Goal: Information Seeking & Learning: Learn about a topic

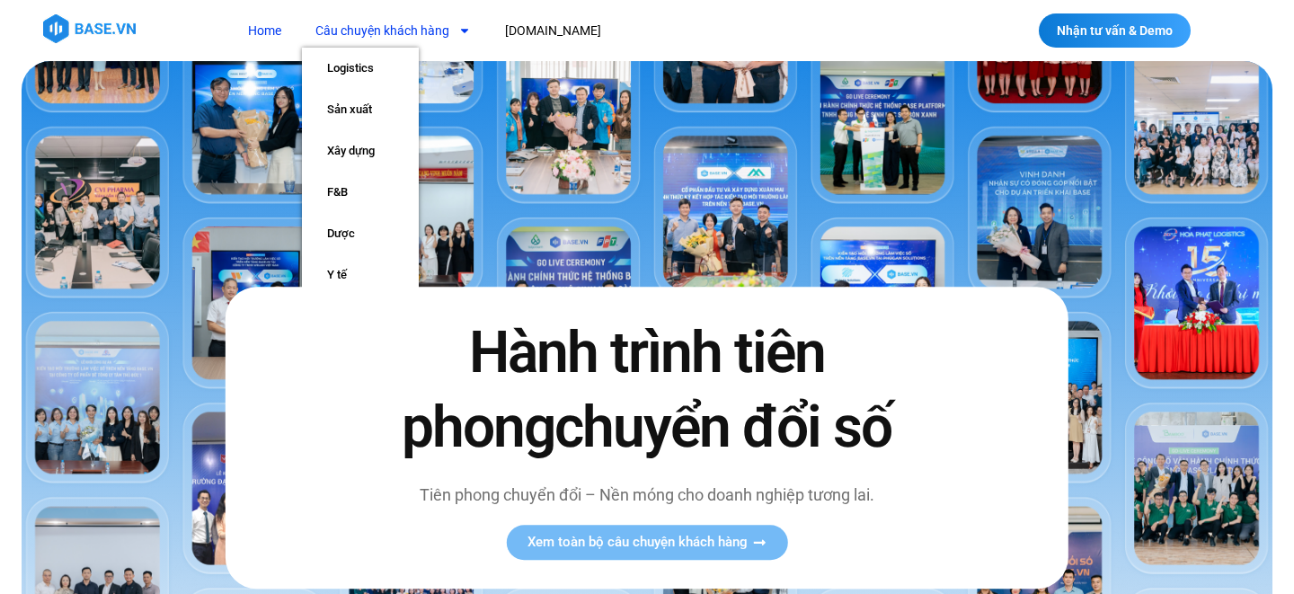
click at [407, 28] on link "Câu chuyện khách hàng" at bounding box center [393, 30] width 182 height 33
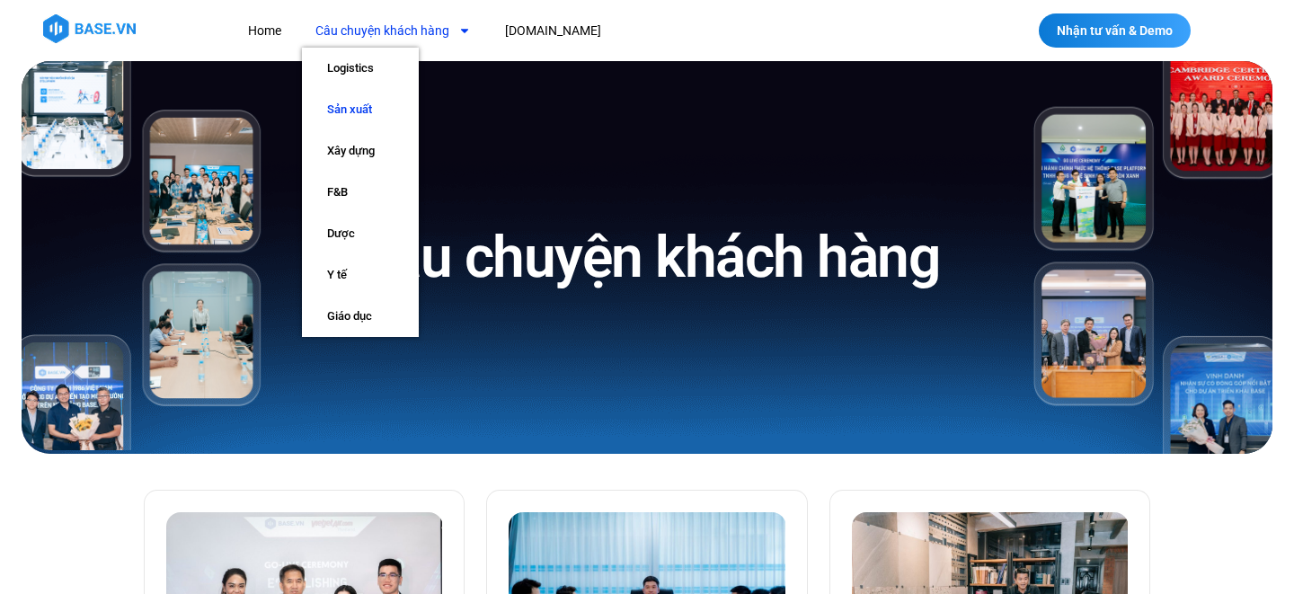
click at [371, 110] on link "Sản xuất" at bounding box center [360, 109] width 117 height 41
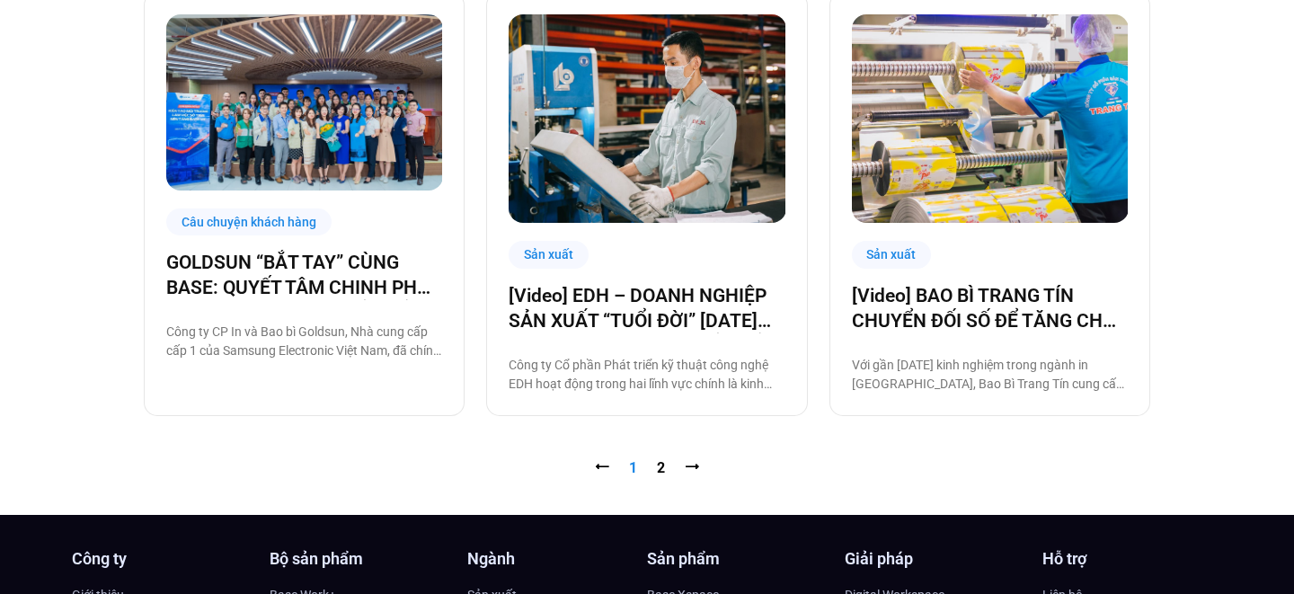
scroll to position [1832, 0]
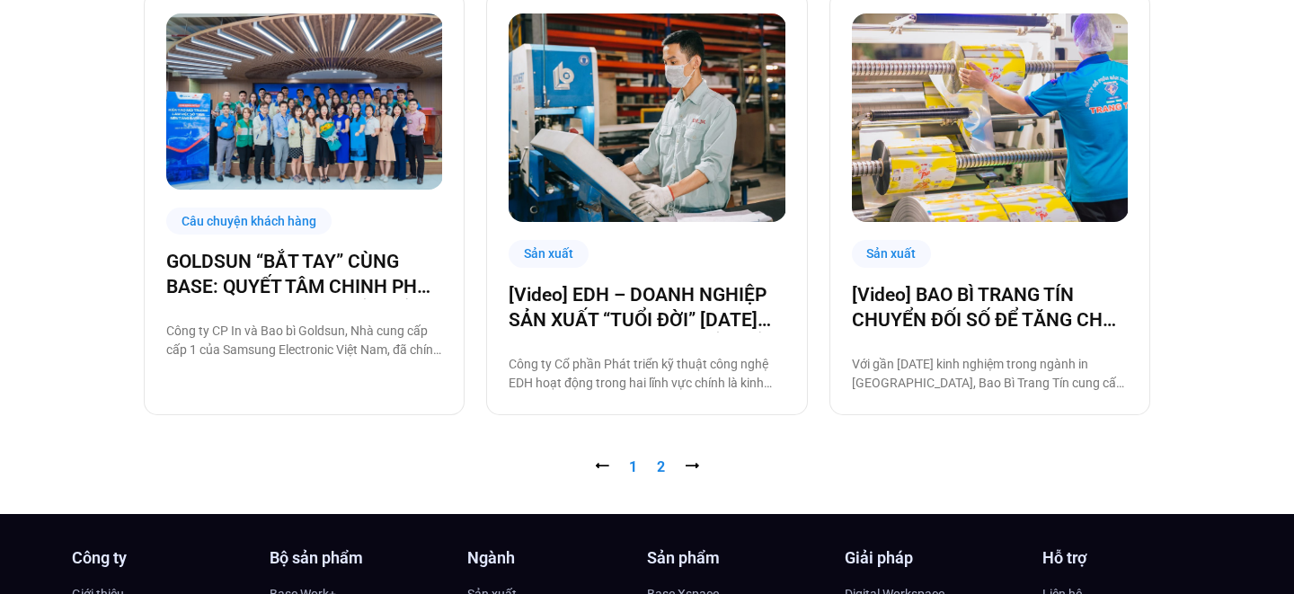
click at [660, 465] on link "Trang 2" at bounding box center [661, 466] width 8 height 17
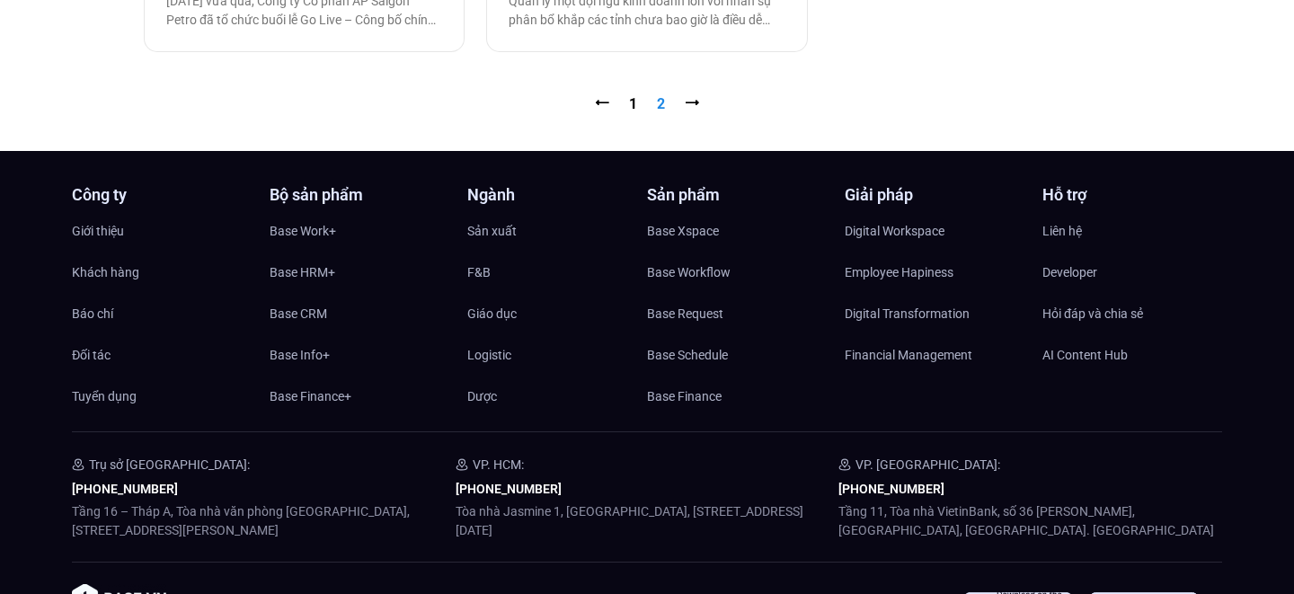
scroll to position [1400, 0]
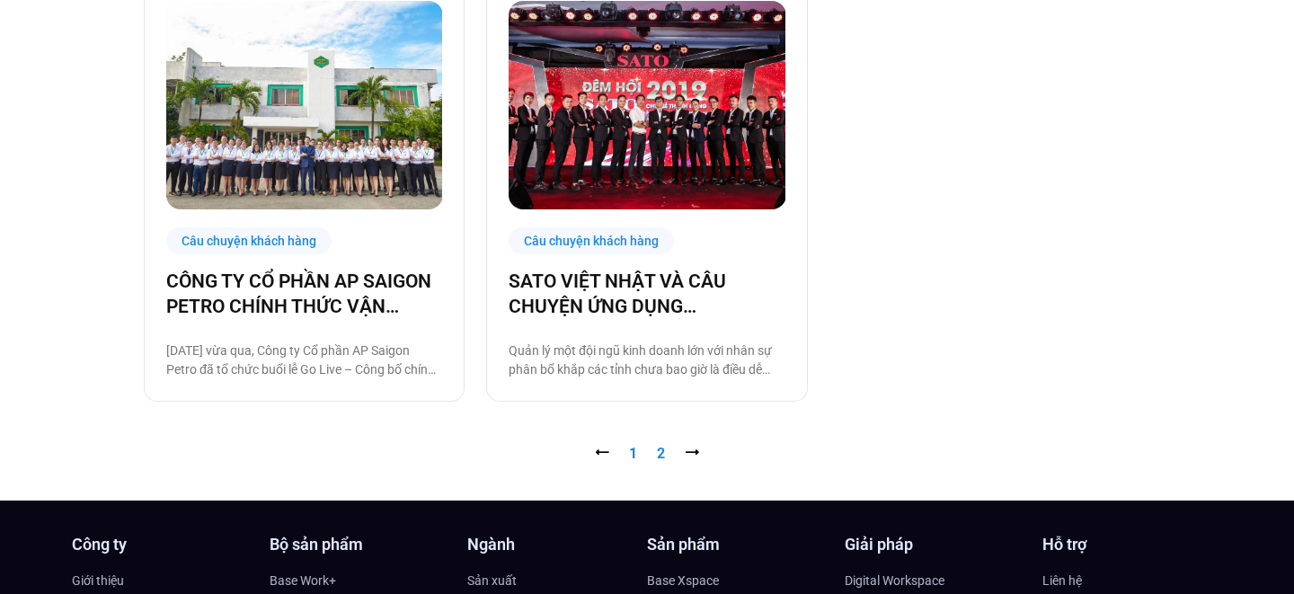
click at [636, 455] on link "Trang 1" at bounding box center [633, 453] width 8 height 17
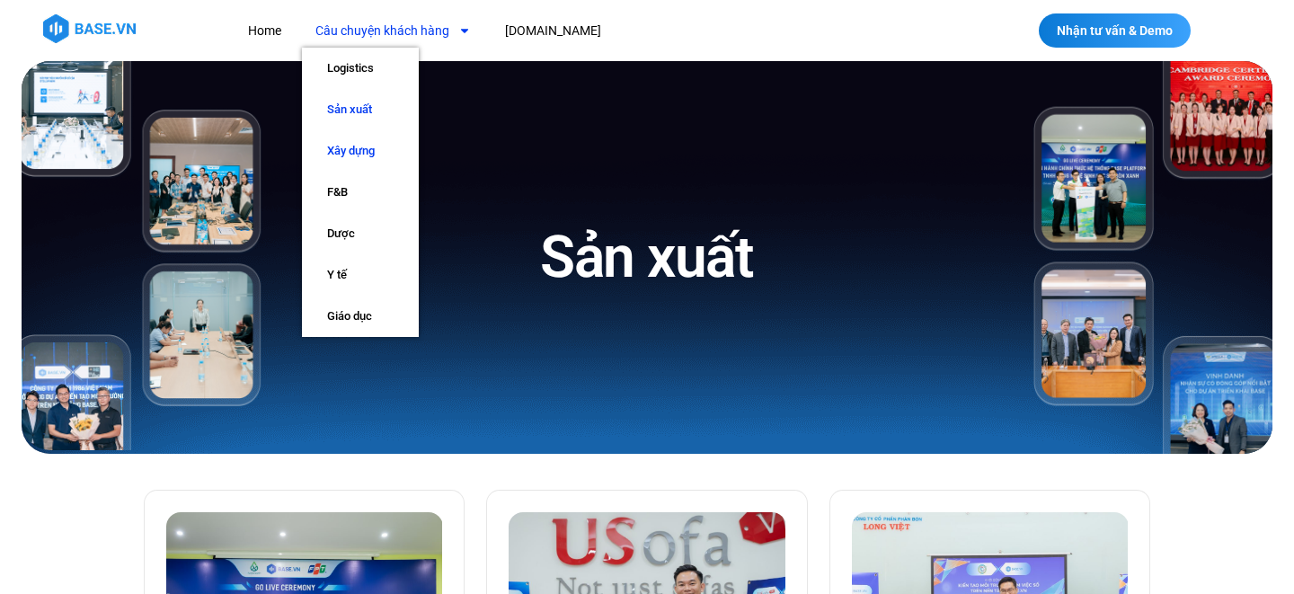
click at [366, 145] on link "Xây dựng" at bounding box center [360, 150] width 117 height 41
